Goal: Information Seeking & Learning: Check status

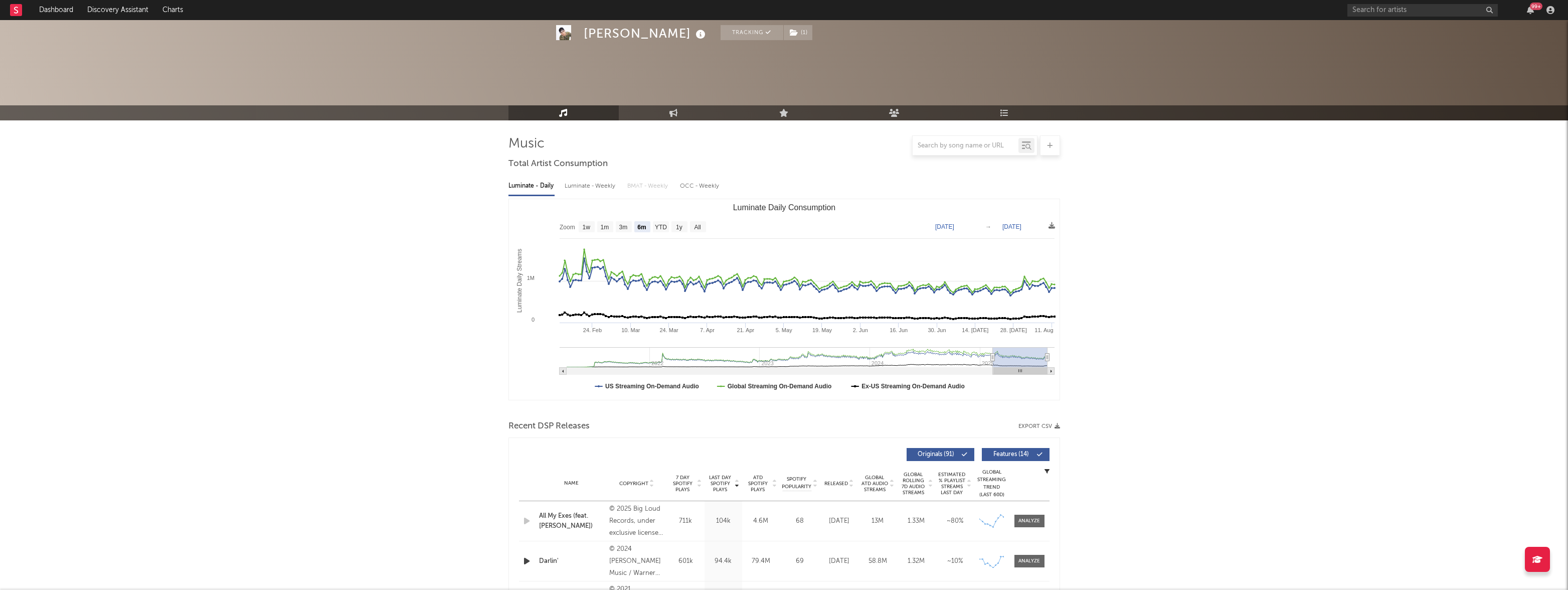
select select "6m"
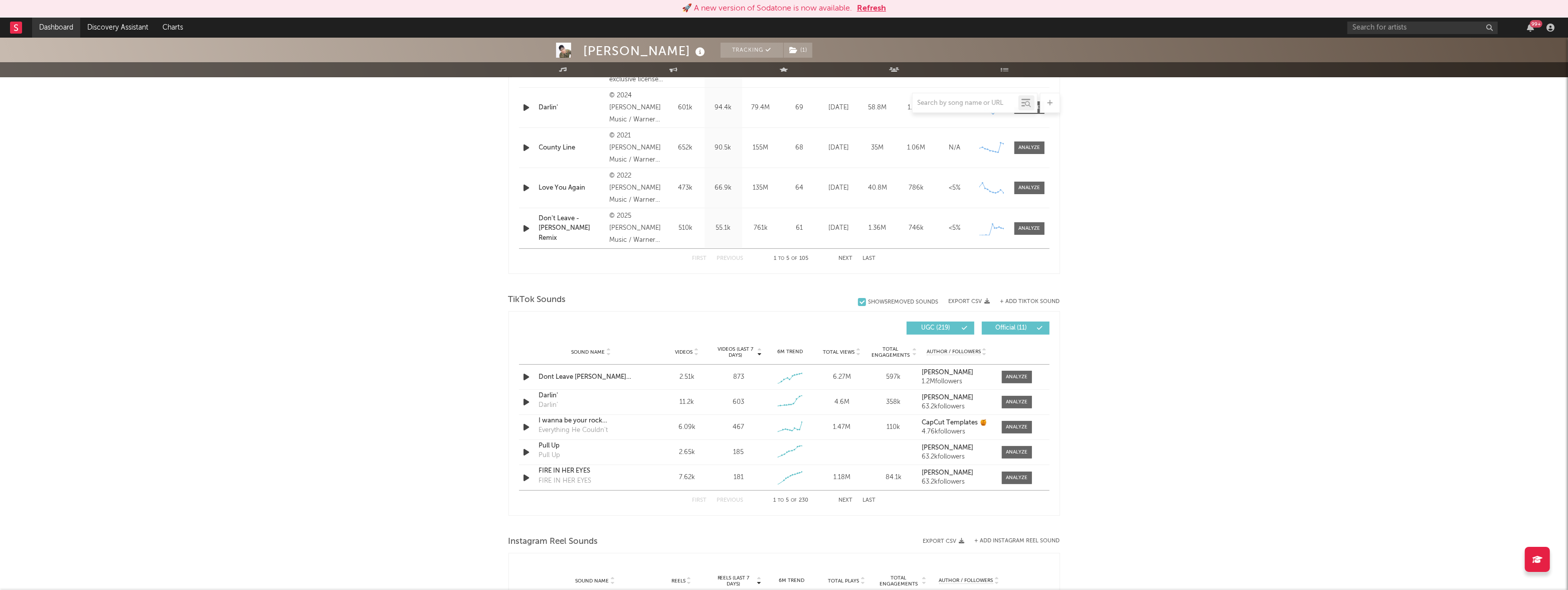
click at [56, 24] on link "Dashboard" at bounding box center [57, 28] width 48 height 20
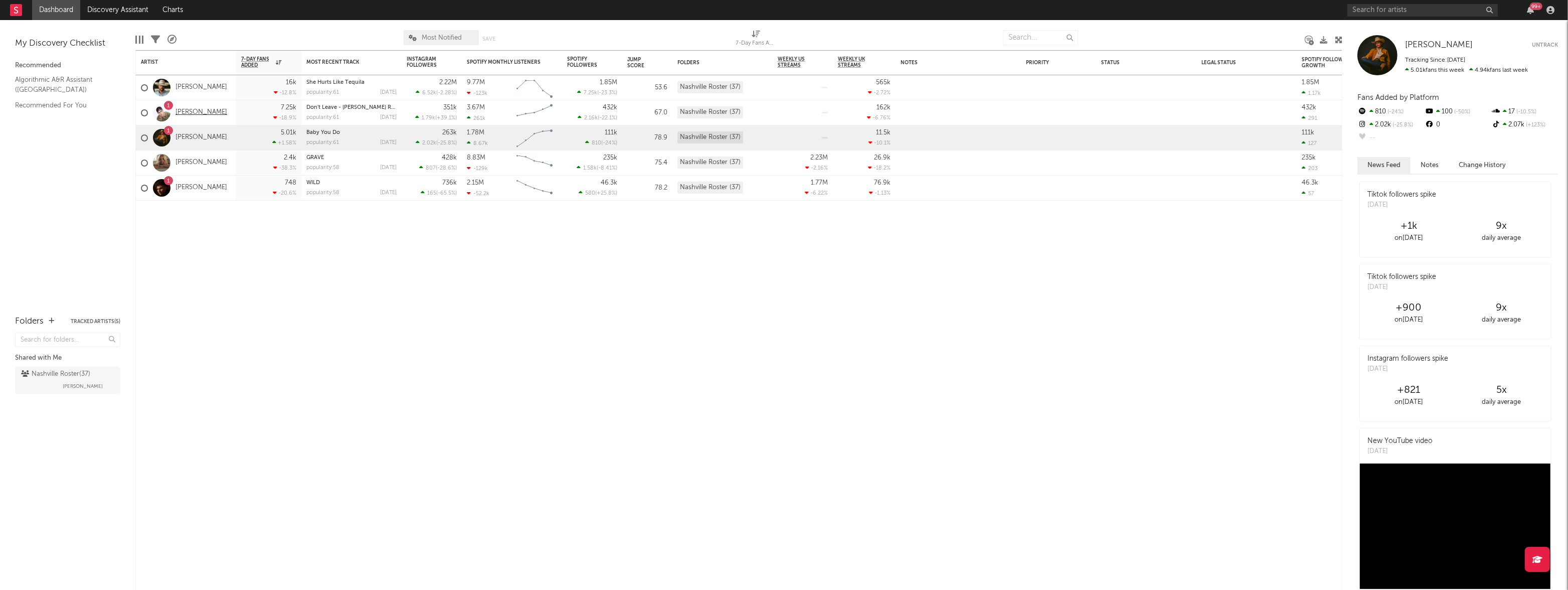
click at [210, 114] on link "[PERSON_NAME]" at bounding box center [202, 112] width 52 height 8
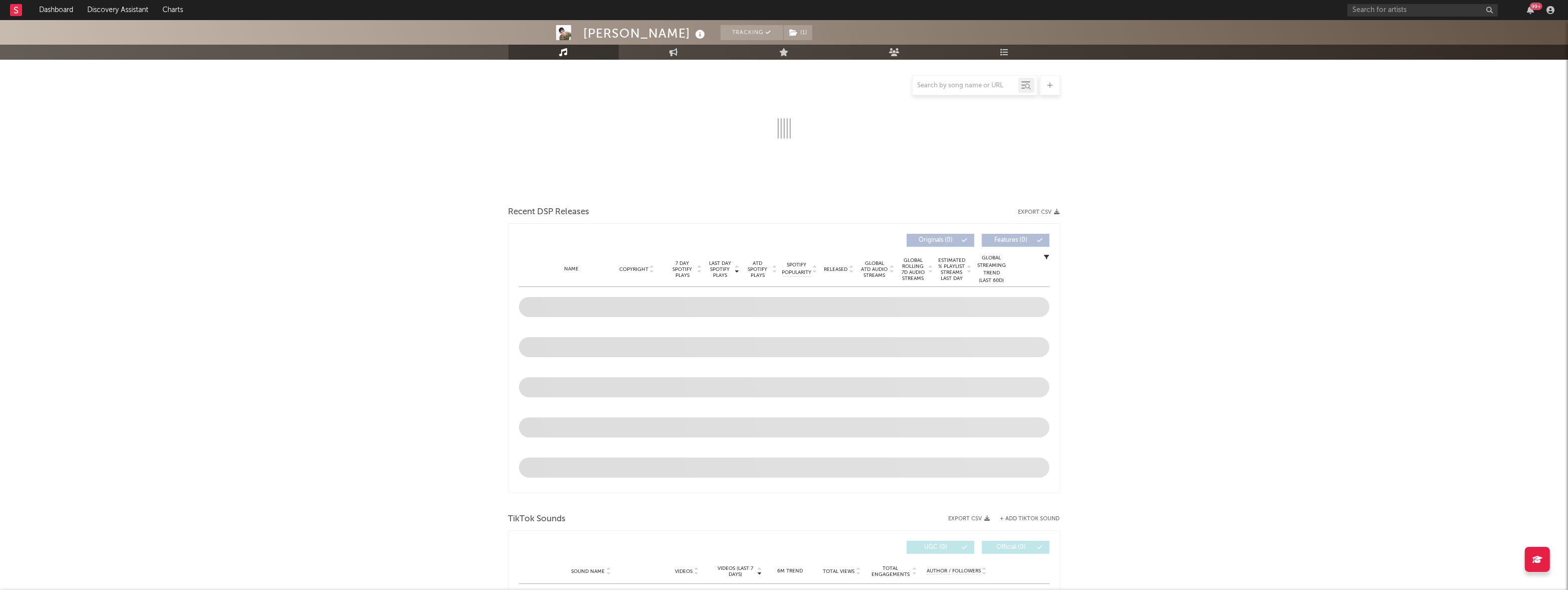
select select "6m"
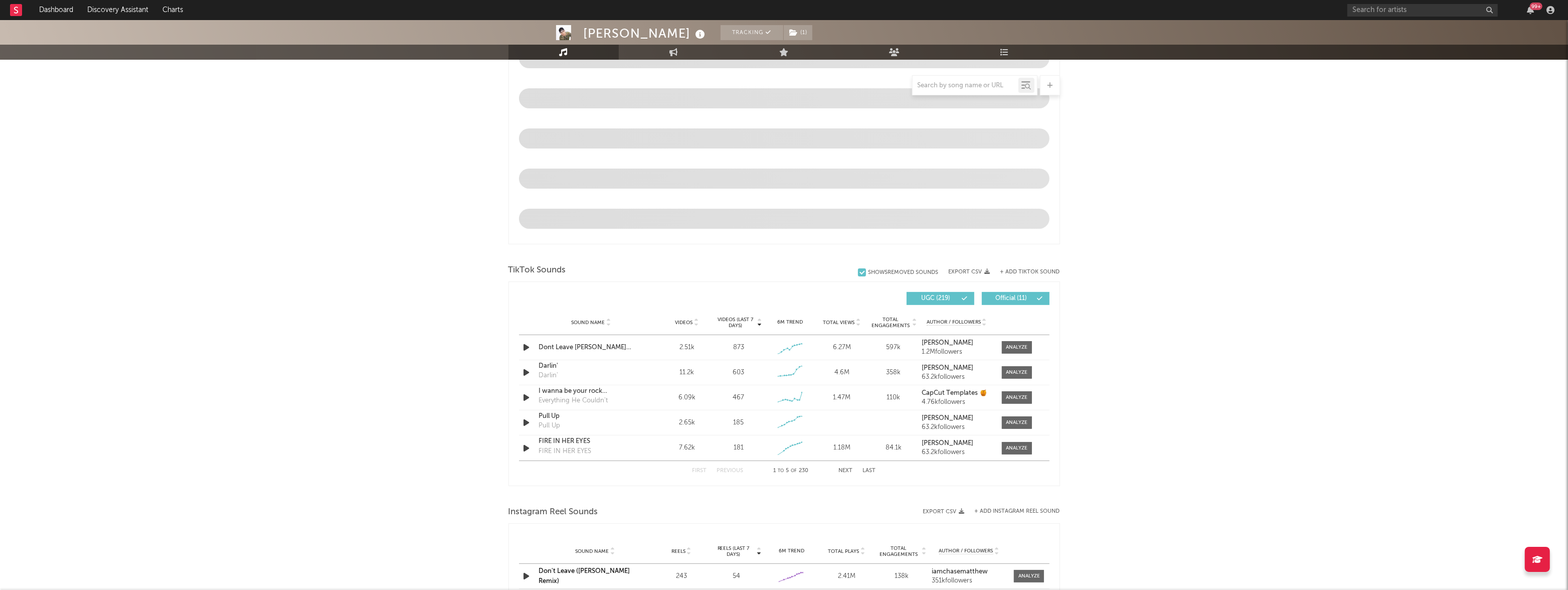
scroll to position [467, 0]
